Goal: Find specific page/section: Find specific page/section

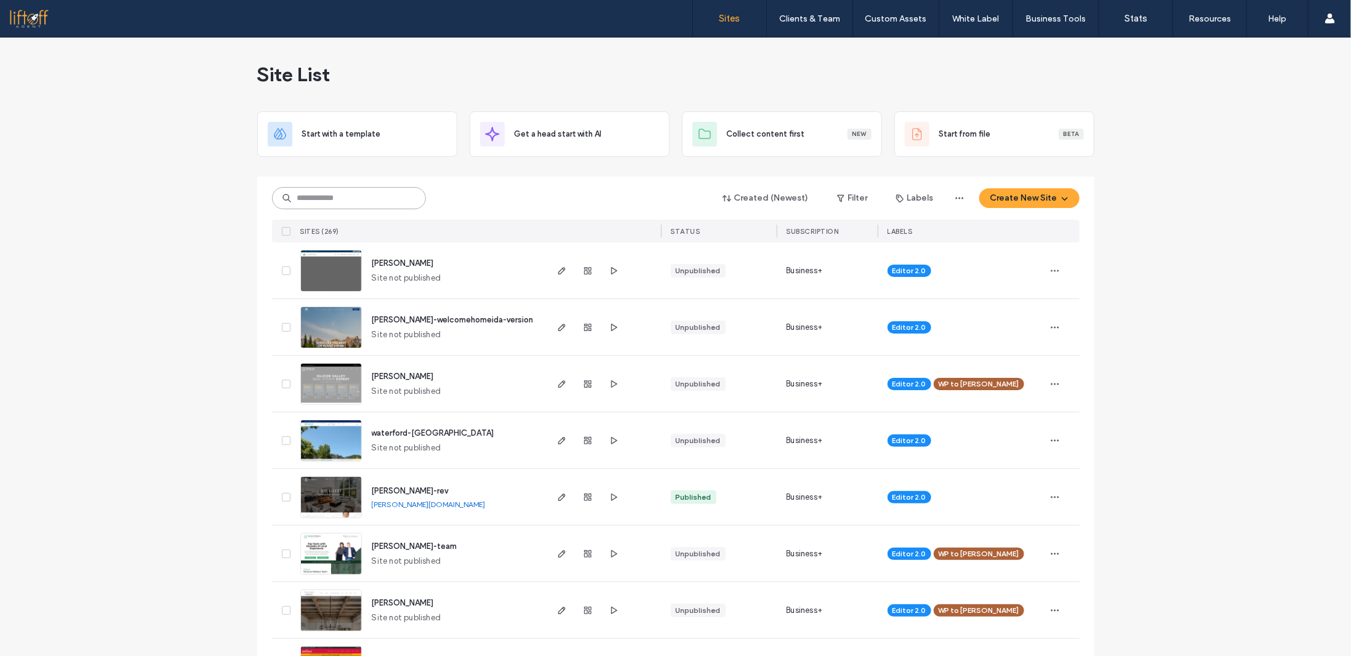
click at [367, 199] on input at bounding box center [349, 198] width 154 height 22
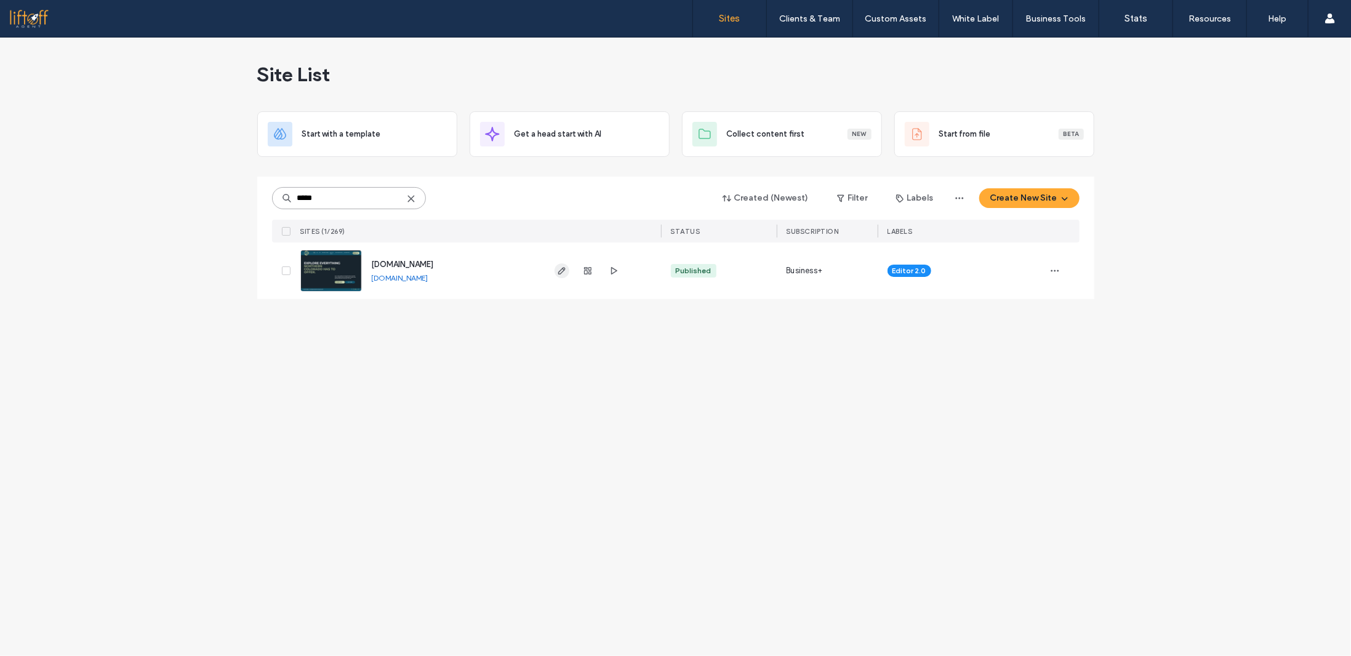
type input "*****"
click at [559, 269] on icon "button" at bounding box center [562, 271] width 10 height 10
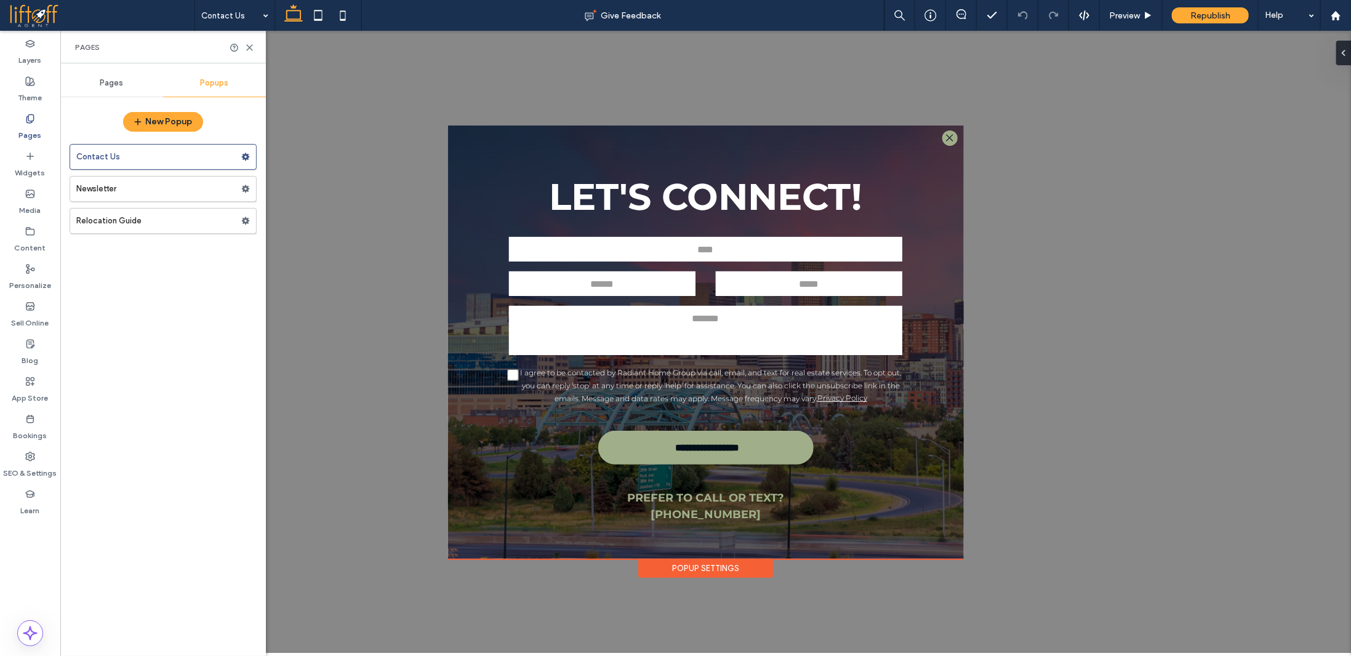
click at [37, 111] on div "Pages" at bounding box center [30, 127] width 60 height 38
click at [103, 76] on div "Pages" at bounding box center [111, 83] width 103 height 27
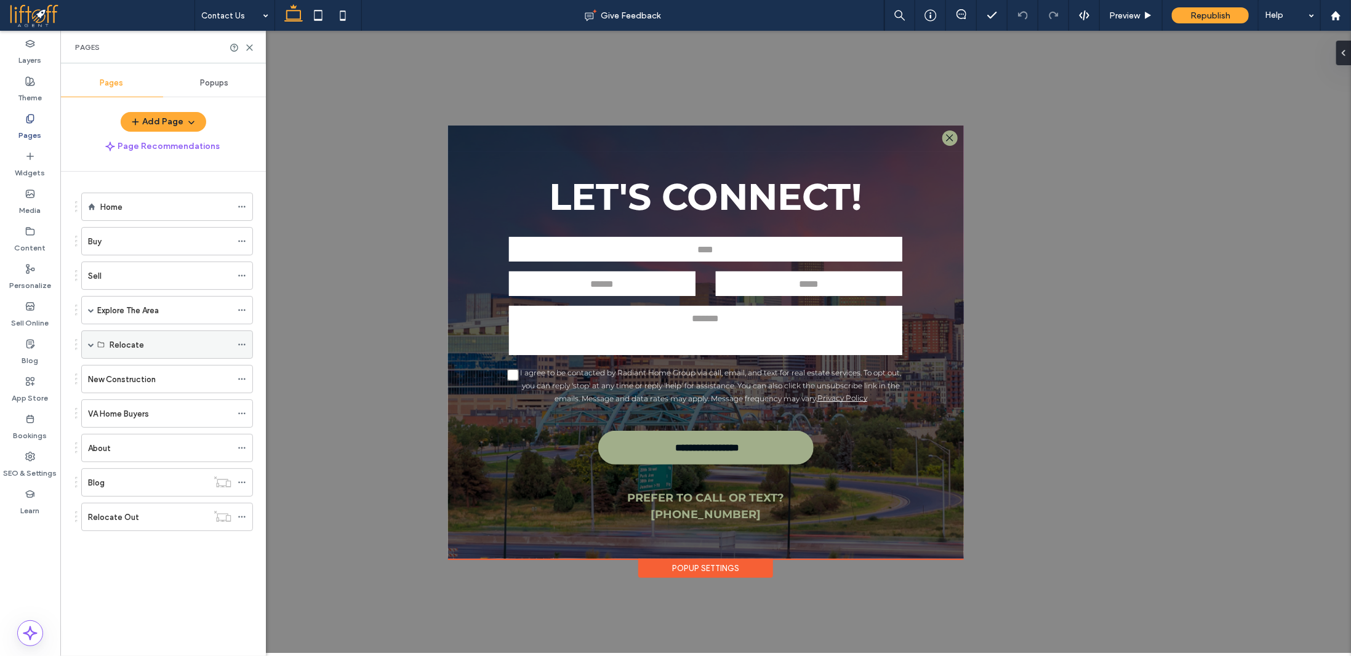
click at [94, 342] on span at bounding box center [91, 345] width 6 height 6
click at [91, 307] on span at bounding box center [91, 310] width 6 height 6
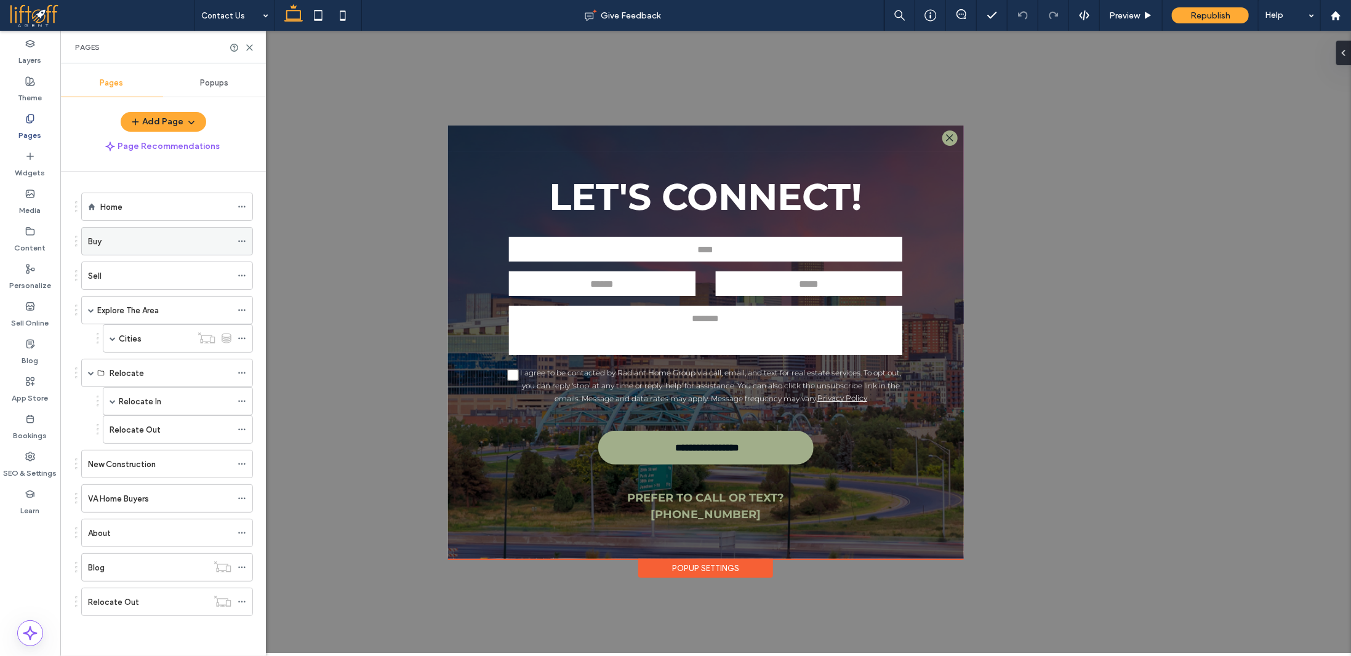
click at [98, 238] on label "Buy" at bounding box center [95, 242] width 14 height 22
click at [113, 399] on span at bounding box center [113, 401] width 6 height 6
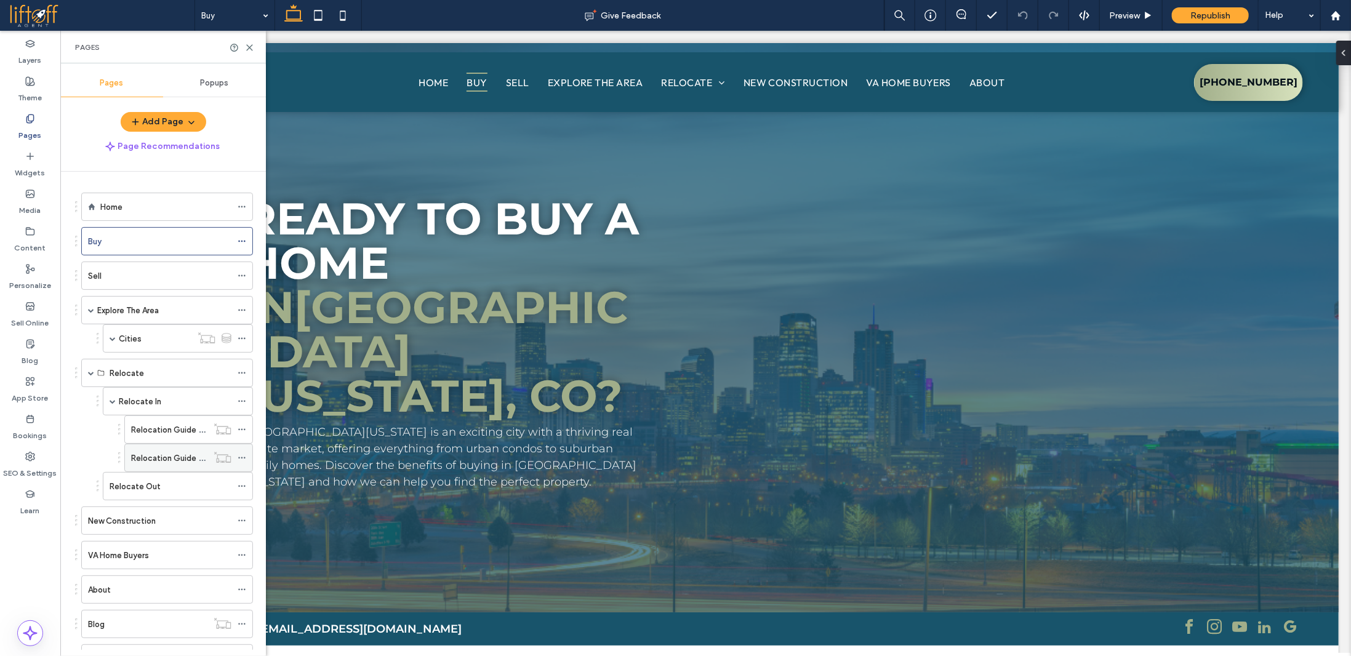
click at [154, 445] on div "Relocation Guide View" at bounding box center [169, 457] width 76 height 27
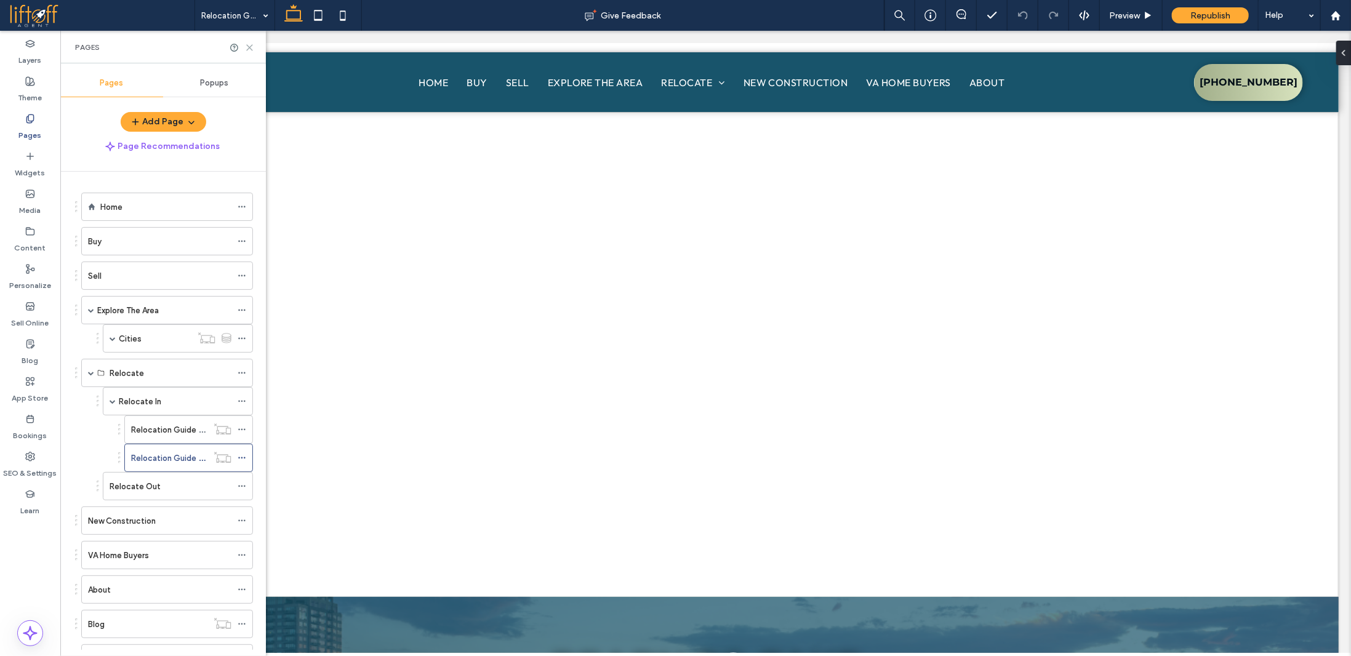
drag, startPoint x: 250, startPoint y: 46, endPoint x: 239, endPoint y: 14, distance: 33.9
click at [250, 46] on use at bounding box center [250, 48] width 6 height 6
